Goal: Transaction & Acquisition: Purchase product/service

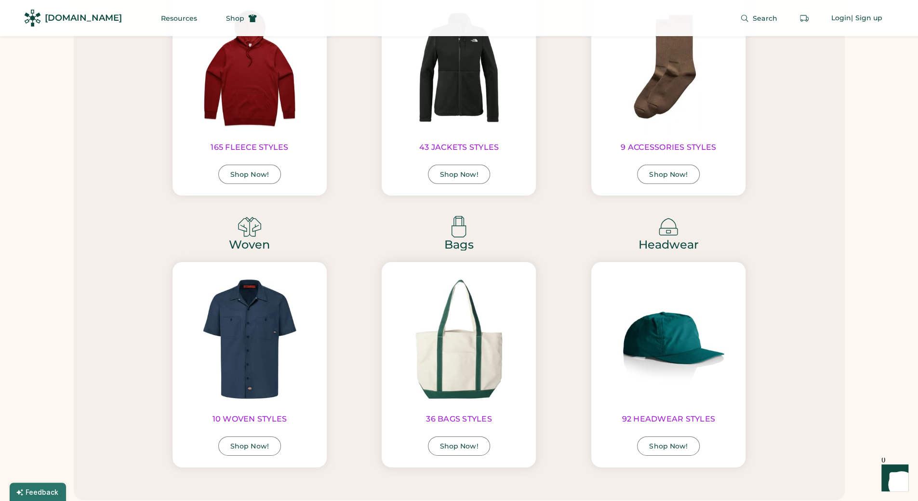
scroll to position [2225, 0]
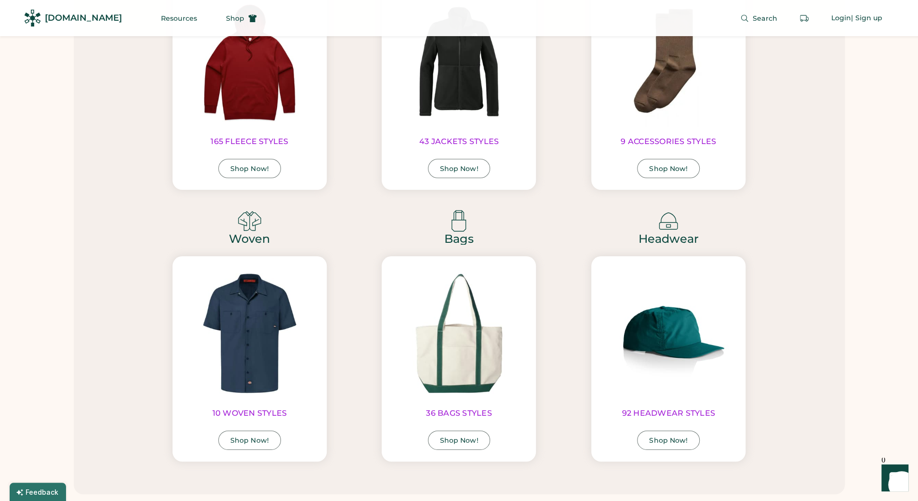
click at [676, 245] on link "Headwear" at bounding box center [669, 239] width 60 height 12
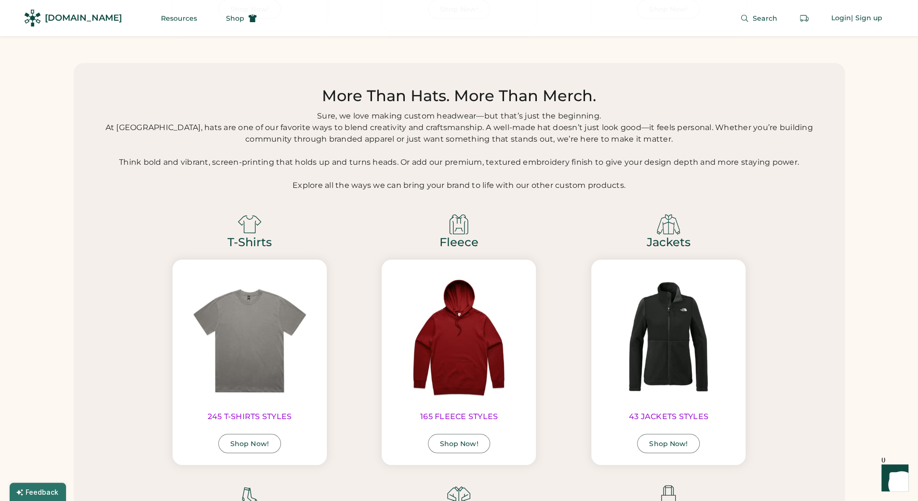
scroll to position [1721, 0]
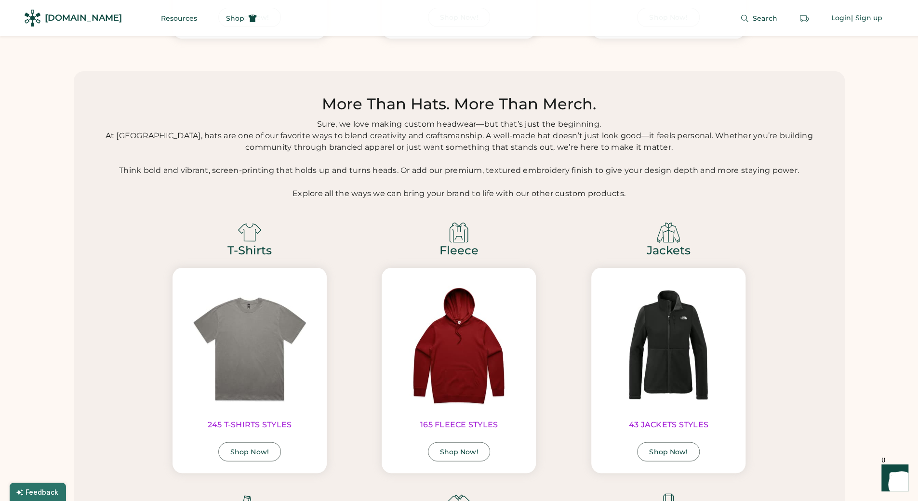
click at [659, 250] on link "Jackets" at bounding box center [669, 251] width 44 height 12
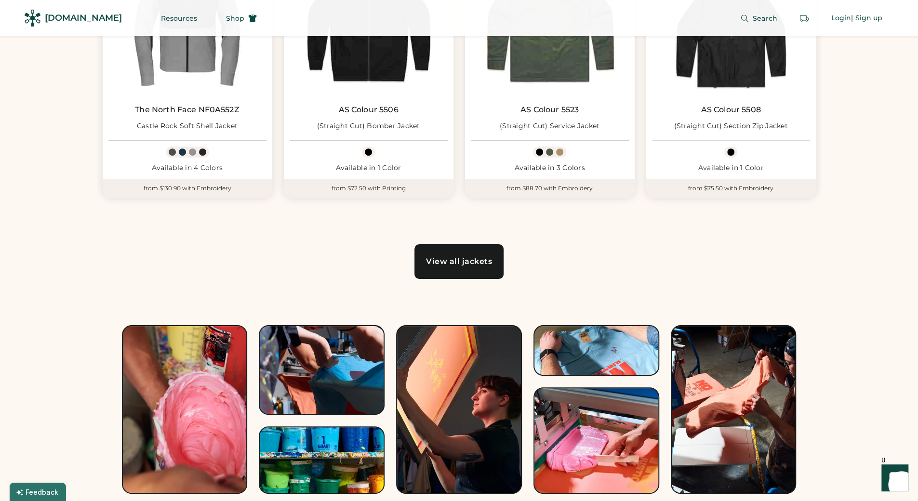
scroll to position [625, 0]
